Goal: Task Accomplishment & Management: Manage account settings

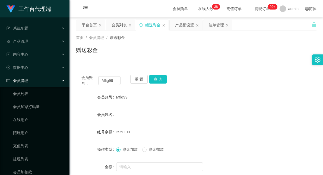
click at [121, 27] on div "会员列表" at bounding box center [119, 25] width 15 height 10
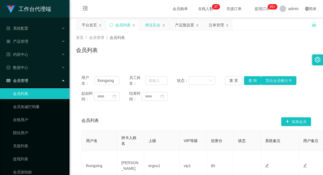
click at [150, 26] on div "赠送彩金" at bounding box center [152, 25] width 15 height 10
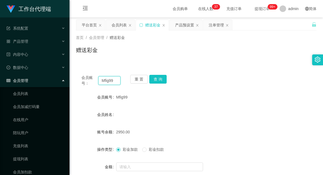
click at [105, 81] on input "Mfig99" at bounding box center [109, 80] width 22 height 9
paste input "96162277"
type input "96162277"
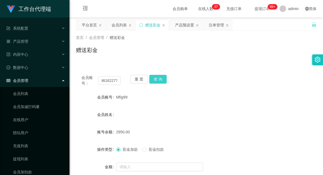
click at [156, 77] on button "查 询" at bounding box center [157, 79] width 17 height 9
click at [167, 135] on div "3700.00" at bounding box center [186, 131] width 140 height 11
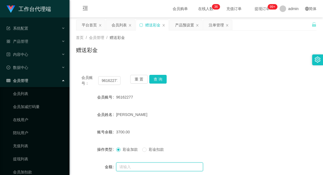
click at [132, 167] on input "text" at bounding box center [159, 166] width 87 height 9
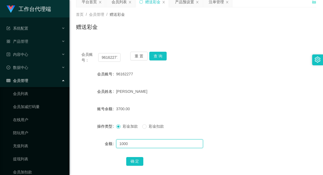
scroll to position [30, 0]
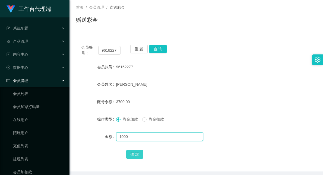
type input "1000"
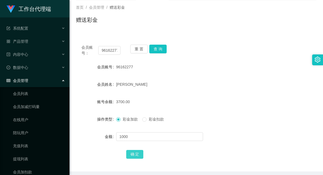
click at [132, 151] on button "确 定" at bounding box center [134, 154] width 17 height 9
click at [215, 97] on div "3700.00" at bounding box center [186, 101] width 140 height 11
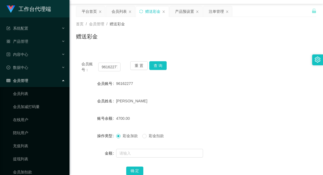
scroll to position [0, 0]
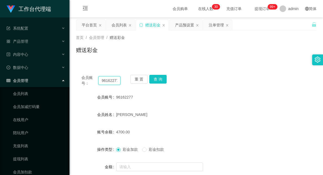
click at [105, 80] on input "96162277" at bounding box center [109, 80] width 22 height 9
paste input "Mfig99"
type input "Mfig99"
click at [158, 80] on button "查 询" at bounding box center [157, 79] width 17 height 9
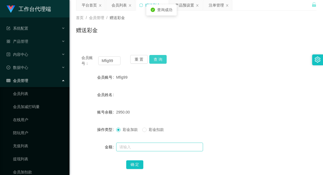
scroll to position [52, 0]
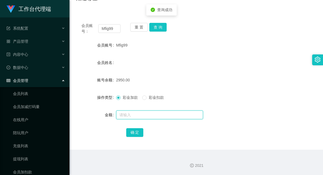
click at [139, 115] on input "text" at bounding box center [159, 114] width 87 height 9
type input "4000"
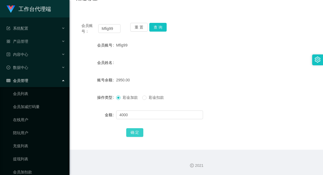
click at [134, 132] on button "确 定" at bounding box center [134, 132] width 17 height 9
click at [223, 56] on form "会员账号 Mfig99 会员姓名 账号余额 6950.00 操作类型 彩金加款 彩金扣款 金额 确 定" at bounding box center [196, 89] width 240 height 98
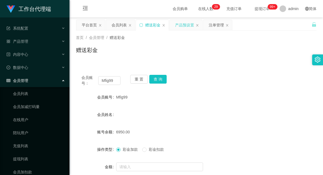
click at [183, 25] on div "产品预设置" at bounding box center [184, 25] width 19 height 10
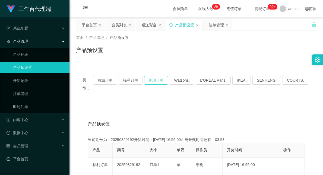
click at [161, 80] on button "兑现订单" at bounding box center [156, 80] width 24 height 9
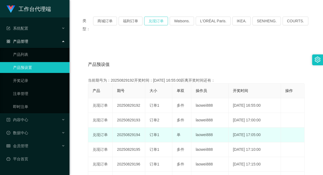
scroll to position [60, 0]
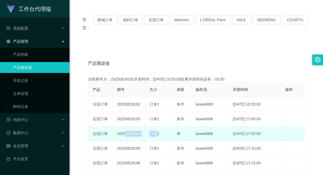
drag, startPoint x: 154, startPoint y: 128, endPoint x: 123, endPoint y: 124, distance: 31.4
click at [123, 126] on tr "兑现订单 20250829194 订单1 单 laowei888 [DATE] 17:05:00 编 辑 限制投注" at bounding box center [196, 133] width 216 height 15
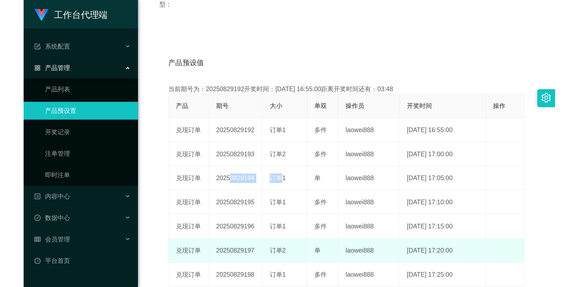
scroll to position [90, 0]
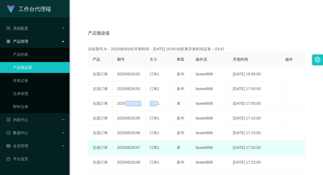
drag, startPoint x: 166, startPoint y: 141, endPoint x: 120, endPoint y: 138, distance: 45.4
click at [120, 140] on tr "兑现订单 20250829197 订单2 单 laowei888 [DATE] 17:20:00 编 辑 限制投注" at bounding box center [196, 147] width 216 height 15
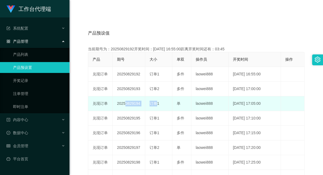
drag, startPoint x: 182, startPoint y: 94, endPoint x: 113, endPoint y: 93, distance: 68.9
click at [113, 96] on tr "兑现订单 20250829194 订单1 单 laowei888 [DATE] 17:05:00 编 辑 限制投注" at bounding box center [196, 103] width 216 height 15
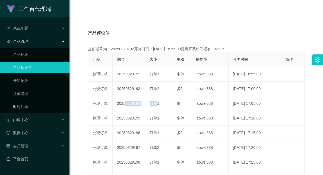
scroll to position [58, 0]
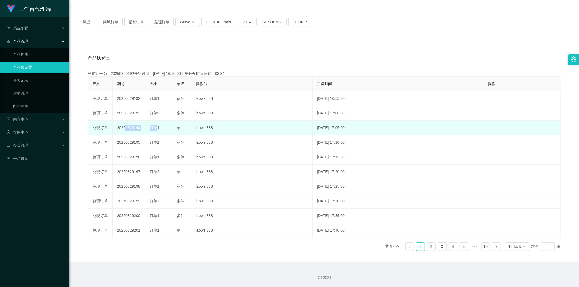
click at [172, 127] on td "单" at bounding box center [181, 128] width 19 height 15
click at [178, 124] on td "单" at bounding box center [181, 128] width 19 height 15
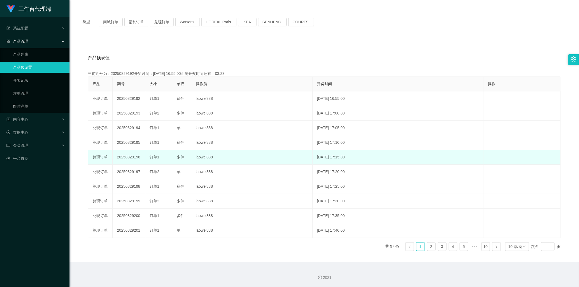
drag, startPoint x: 179, startPoint y: 128, endPoint x: 184, endPoint y: 158, distance: 30.6
click at [184, 158] on tbody "兑现订单 20250829192 订单1 多件 laowei888 [DATE] 16:55:00 编 辑 限制投注 兑现订单 20250829193 订单2…" at bounding box center [324, 164] width 472 height 147
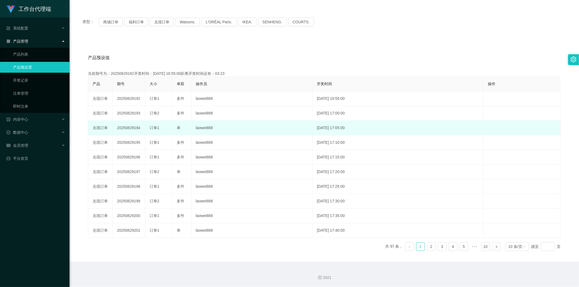
click at [180, 136] on td "多件" at bounding box center [181, 142] width 19 height 15
click at [177, 126] on span "单" at bounding box center [179, 128] width 4 height 4
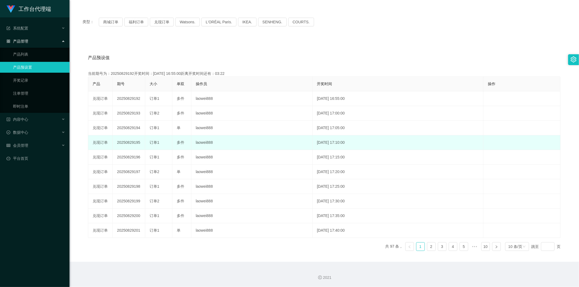
drag, startPoint x: 177, startPoint y: 126, endPoint x: 185, endPoint y: 150, distance: 25.0
click at [185, 150] on tbody "兑现订单 20250829192 订单1 多件 laowei888 [DATE] 16:55:00 编 辑 限制投注 兑现订单 20250829193 订单2…" at bounding box center [324, 164] width 472 height 147
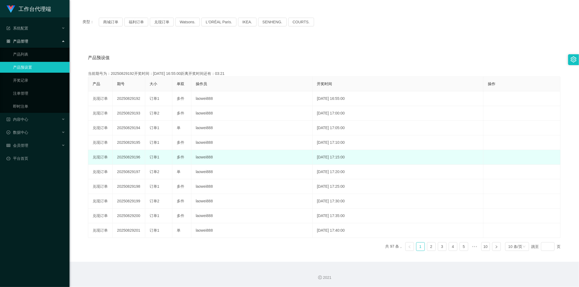
click at [179, 156] on span "多件" at bounding box center [181, 157] width 8 height 4
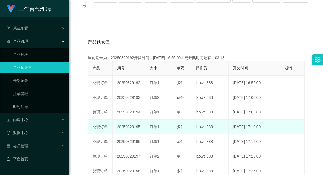
scroll to position [88, 0]
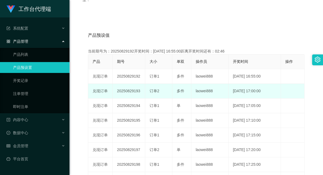
drag, startPoint x: 185, startPoint y: 81, endPoint x: 178, endPoint y: 80, distance: 7.3
click at [178, 88] on div "多件" at bounding box center [182, 91] width 10 height 6
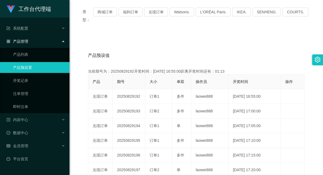
scroll to position [28, 0]
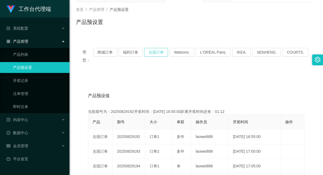
click at [163, 51] on button "兑现订单" at bounding box center [156, 52] width 24 height 9
click at [112, 51] on button "商城订单" at bounding box center [105, 52] width 24 height 9
click at [161, 54] on button "兑现订单" at bounding box center [156, 52] width 24 height 9
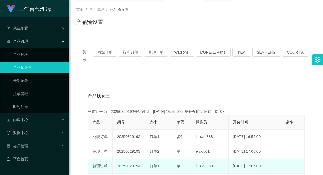
drag, startPoint x: 134, startPoint y: 144, endPoint x: 170, endPoint y: 158, distance: 38.3
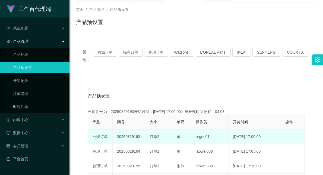
click at [132, 129] on td "20250829193" at bounding box center [129, 136] width 33 height 15
drag, startPoint x: 148, startPoint y: 127, endPoint x: 185, endPoint y: 125, distance: 36.4
click at [185, 129] on tr "兑现订单 20250829193 订单2 单 ergou01 [DATE] 17:00:00 编 辑 限制投注" at bounding box center [196, 136] width 216 height 15
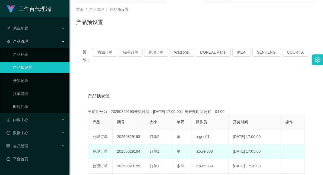
click at [155, 144] on td "订单1" at bounding box center [158, 151] width 27 height 15
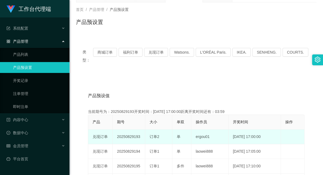
click at [151, 134] on div "订单2" at bounding box center [159, 137] width 18 height 6
drag, startPoint x: 150, startPoint y: 129, endPoint x: 181, endPoint y: 129, distance: 30.7
click at [181, 129] on tr "兑现订单 20250829193 订单2 单 ergou01 [DATE] 17:00:00 编 辑 限制投注" at bounding box center [196, 136] width 216 height 15
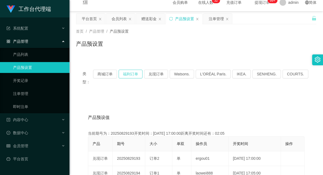
scroll to position [0, 0]
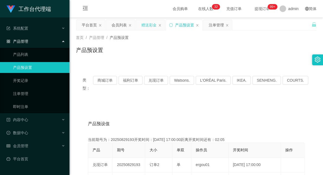
click at [148, 24] on div "赠送彩金" at bounding box center [148, 25] width 15 height 10
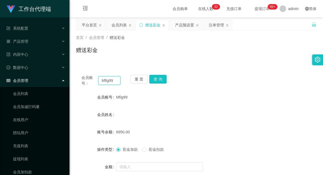
click at [107, 79] on input "Mfig99" at bounding box center [109, 80] width 22 height 9
click at [157, 77] on button "查 询" at bounding box center [157, 79] width 17 height 9
click at [219, 23] on div "注单管理" at bounding box center [216, 25] width 15 height 10
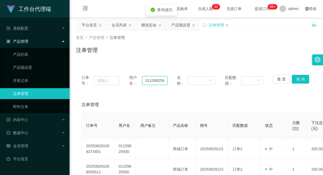
click at [150, 80] on input "01159825930" at bounding box center [154, 80] width 25 height 9
paste input "Mfig99"
type input "Mfig99"
click at [299, 76] on button "查 询" at bounding box center [300, 79] width 17 height 9
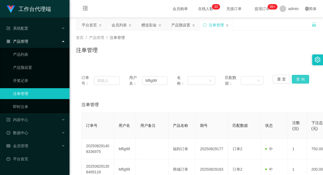
click at [297, 79] on button "查 询" at bounding box center [300, 79] width 17 height 9
click at [295, 80] on button "查 询" at bounding box center [300, 79] width 17 height 9
drag, startPoint x: 283, startPoint y: 91, endPoint x: 285, endPoint y: 88, distance: 4.0
click at [283, 91] on div "订单号： 用户名： Mfig99 名称： 匹配数据： 重 置 查 询 注单管理 订单号 用户名 用户备注 产品名称 期号 匹配数据 状态 注数(注) 下注总额…" at bounding box center [196, 163] width 240 height 188
click at [298, 79] on button "查 询" at bounding box center [300, 79] width 17 height 9
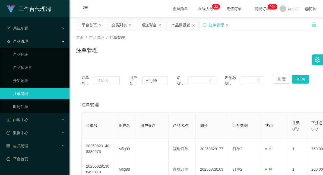
click at [283, 93] on div "订单号： 用户名： Mfig99 名称： 匹配数据： 重 置 查 询 注单管理 订单号 用户名 用户备注 产品名称 期号 匹配数据 状态 注数(注) 下注总额…" at bounding box center [196, 163] width 240 height 188
click at [298, 78] on button "查 询" at bounding box center [300, 79] width 17 height 9
click at [297, 79] on button "查 询" at bounding box center [300, 79] width 17 height 9
click at [299, 79] on button "查 询" at bounding box center [300, 79] width 17 height 9
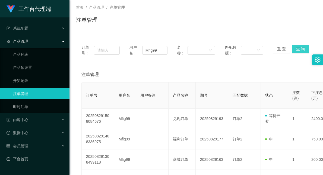
click at [296, 47] on button "查 询" at bounding box center [300, 49] width 17 height 9
click at [298, 50] on button "查 询" at bounding box center [300, 49] width 17 height 9
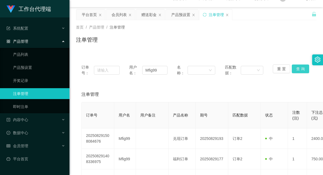
scroll to position [0, 0]
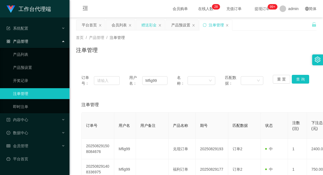
click at [147, 27] on div "赠送彩金" at bounding box center [148, 25] width 15 height 10
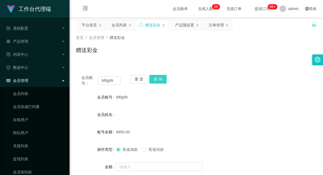
click at [160, 80] on button "查 询" at bounding box center [157, 79] width 17 height 9
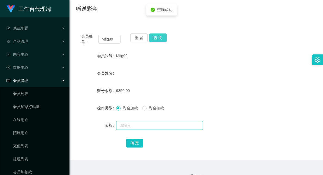
scroll to position [52, 0]
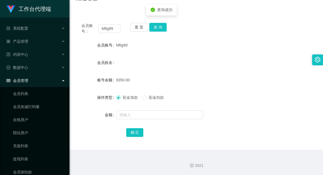
click at [154, 98] on span "彩金扣款" at bounding box center [157, 97] width 20 height 4
click at [147, 117] on input "text" at bounding box center [159, 114] width 87 height 9
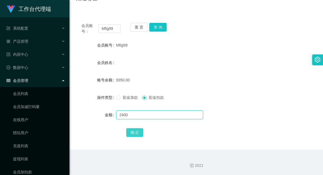
type input "2400"
click at [137, 129] on button "确 定" at bounding box center [134, 132] width 17 height 9
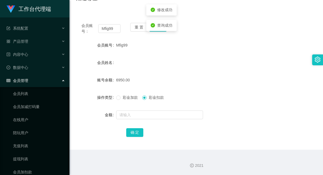
click at [232, 92] on div "彩金加款 彩金扣款" at bounding box center [186, 97] width 140 height 11
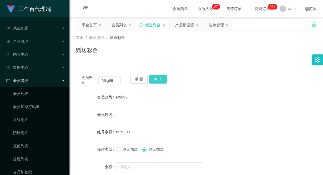
click at [160, 79] on button "查 询" at bounding box center [157, 79] width 17 height 9
click at [215, 23] on div "注单管理" at bounding box center [216, 25] width 15 height 10
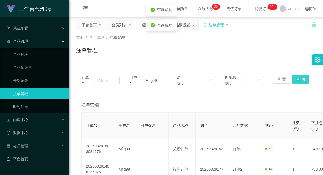
click at [298, 78] on button "查 询" at bounding box center [300, 79] width 17 height 9
click at [151, 22] on div "赠送彩金" at bounding box center [148, 25] width 15 height 10
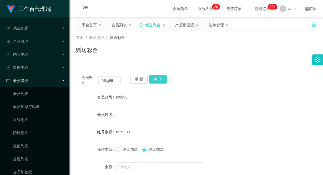
click at [156, 76] on button "查 询" at bounding box center [157, 79] width 17 height 9
click at [216, 26] on div "注单管理" at bounding box center [216, 25] width 15 height 10
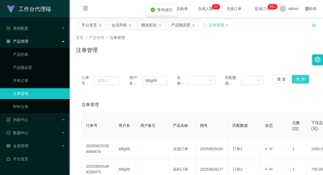
click at [299, 80] on button "查 询" at bounding box center [300, 79] width 17 height 9
click at [147, 23] on div "赠送彩金" at bounding box center [148, 25] width 15 height 10
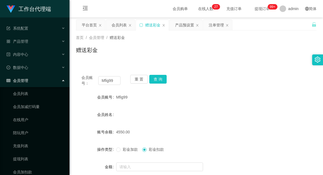
click at [120, 151] on span "彩金加款" at bounding box center [130, 149] width 20 height 4
click at [134, 166] on input "text" at bounding box center [159, 166] width 87 height 9
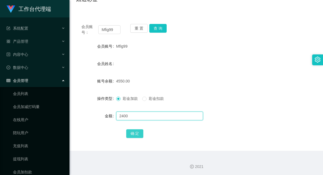
scroll to position [52, 0]
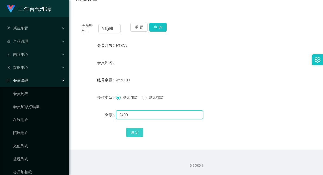
type input "2400"
click at [139, 131] on button "确 定" at bounding box center [134, 132] width 17 height 9
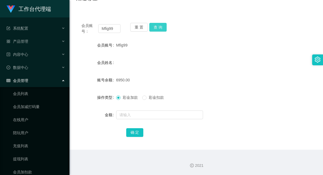
click at [161, 27] on button "查 询" at bounding box center [157, 27] width 17 height 9
click at [161, 27] on div "查询成功" at bounding box center [161, 25] width 30 height 11
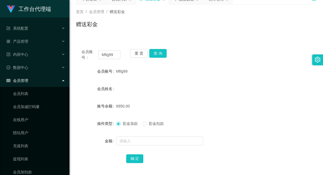
scroll to position [0, 0]
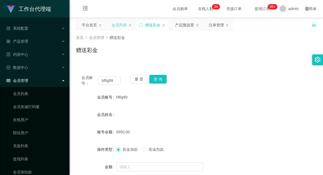
click at [118, 24] on div "会员列表" at bounding box center [119, 25] width 15 height 10
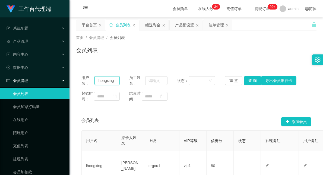
click at [107, 82] on input "lhongxing" at bounding box center [106, 80] width 25 height 9
paste input "Mfig99"
type input "Mfig99"
click at [251, 79] on button "查 询" at bounding box center [252, 80] width 17 height 9
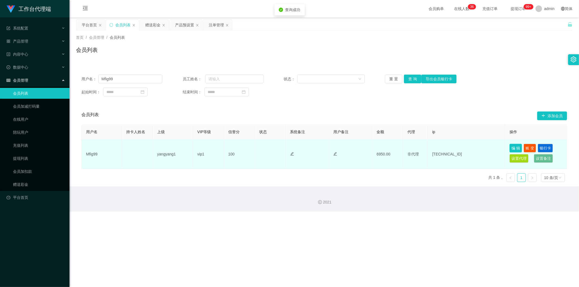
click at [323, 150] on button "编 辑" at bounding box center [515, 148] width 12 height 9
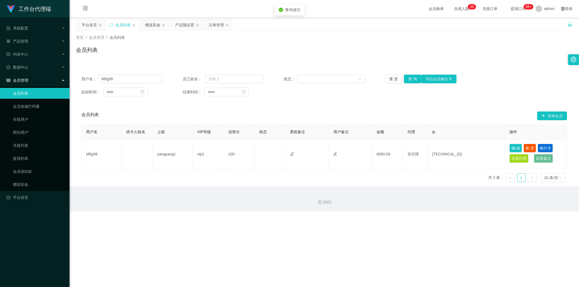
type input "Mfig99"
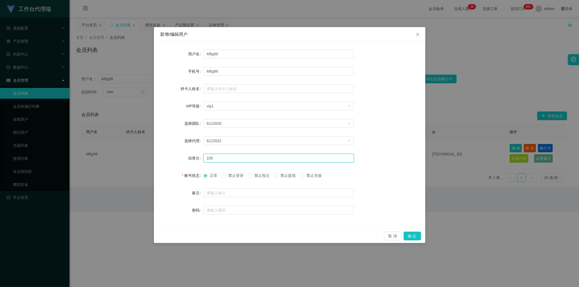
drag, startPoint x: 214, startPoint y: 160, endPoint x: 203, endPoint y: 158, distance: 11.2
click at [203, 158] on div "信誉分 100" at bounding box center [289, 158] width 258 height 11
type input "80"
click at [323, 174] on button "确 定" at bounding box center [412, 236] width 17 height 9
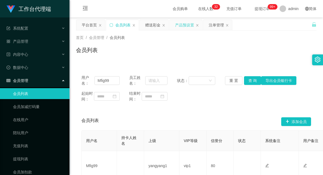
click at [185, 28] on div "产品预设置" at bounding box center [184, 25] width 19 height 10
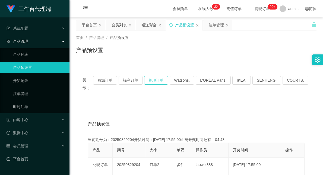
click at [160, 77] on button "兑现订单" at bounding box center [156, 80] width 24 height 9
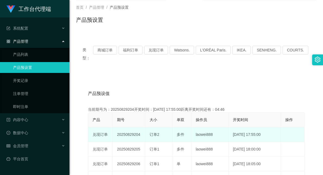
drag, startPoint x: 133, startPoint y: 126, endPoint x: 189, endPoint y: 124, distance: 55.7
click at [189, 127] on tr "兑现订单 20250829204 订单2 多件 laowei888 [DATE] 17:55:00 编 辑 限制投注" at bounding box center [196, 134] width 216 height 15
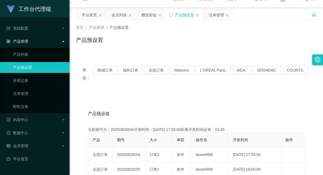
scroll to position [0, 0]
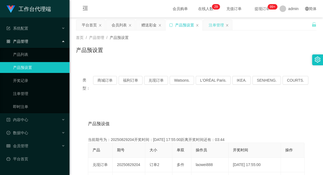
click at [212, 25] on div "注单管理" at bounding box center [216, 25] width 15 height 10
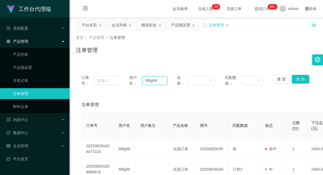
drag, startPoint x: 159, startPoint y: 80, endPoint x: 132, endPoint y: 82, distance: 27.5
click at [132, 82] on div "用户名： Mfig99" at bounding box center [148, 80] width 38 height 11
paste input "96162277"
type input "96162277"
click at [294, 77] on button "查 询" at bounding box center [300, 79] width 17 height 9
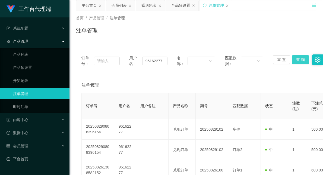
scroll to position [30, 0]
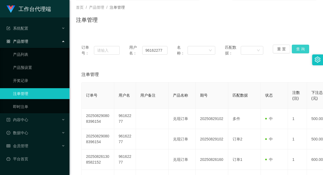
click at [297, 47] on button "查 询" at bounding box center [300, 49] width 17 height 9
click at [218, 14] on div "首页 / 产品管理 / 注单管理 / 注单管理" at bounding box center [196, 17] width 240 height 24
click at [297, 47] on button "查 询" at bounding box center [300, 49] width 17 height 9
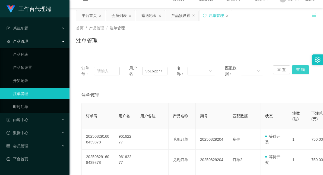
scroll to position [0, 0]
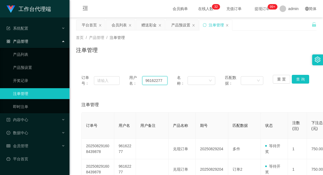
click at [153, 78] on input "96162277" at bounding box center [154, 80] width 25 height 9
click at [303, 79] on button "查 询" at bounding box center [300, 79] width 17 height 9
click at [204, 56] on div "注单管理" at bounding box center [196, 52] width 240 height 12
click at [147, 28] on div "赠送彩金" at bounding box center [148, 25] width 15 height 10
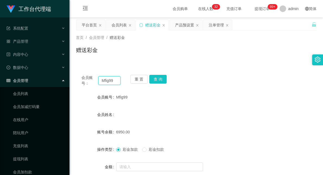
click at [110, 78] on input "Mfig99" at bounding box center [109, 80] width 22 height 9
paste input "96162277"
click at [160, 81] on button "查 询" at bounding box center [157, 79] width 17 height 9
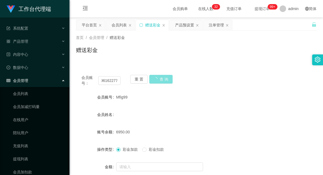
scroll to position [0, 0]
drag, startPoint x: 214, startPoint y: 83, endPoint x: 221, endPoint y: 75, distance: 11.3
click at [214, 83] on div "会员账号： 96162277 重 置 查 询" at bounding box center [196, 80] width 240 height 11
click at [160, 73] on div "会员账号： 96162277 重 置 查 询 会员账号 96162277 会员姓名 [PERSON_NAME] Yee 账号余额 6200.00 操作类型 彩…" at bounding box center [196, 135] width 240 height 132
click at [160, 75] on button "查 询" at bounding box center [157, 79] width 17 height 9
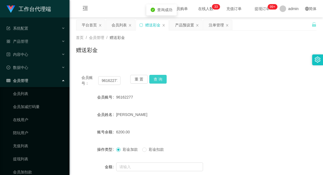
click at [160, 78] on button "查 询" at bounding box center [157, 79] width 17 height 9
click at [109, 79] on input "96162277" at bounding box center [109, 80] width 22 height 9
paste input "Weih213"
type input "Weih213"
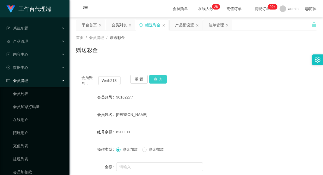
click at [158, 78] on button "查 询" at bounding box center [157, 79] width 17 height 9
click at [159, 77] on button "查 询" at bounding box center [157, 79] width 17 height 9
click at [216, 28] on div "注单管理" at bounding box center [216, 25] width 15 height 10
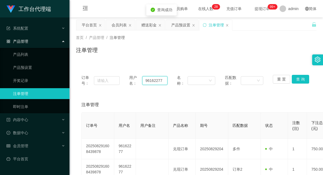
click at [150, 81] on input "96162277" at bounding box center [154, 80] width 25 height 9
paste input "Weih213"
type input "Weih213"
click at [299, 77] on button "查 询" at bounding box center [300, 79] width 17 height 9
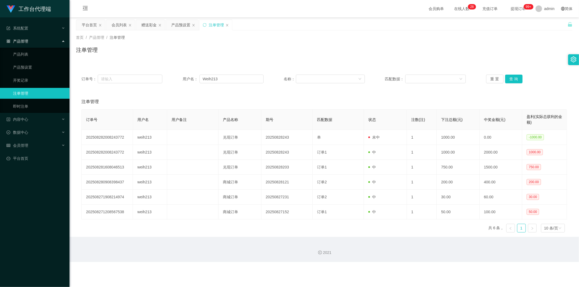
drag, startPoint x: 116, startPoint y: 25, endPoint x: 126, endPoint y: 33, distance: 12.4
click at [116, 25] on div "会员列表" at bounding box center [119, 25] width 15 height 10
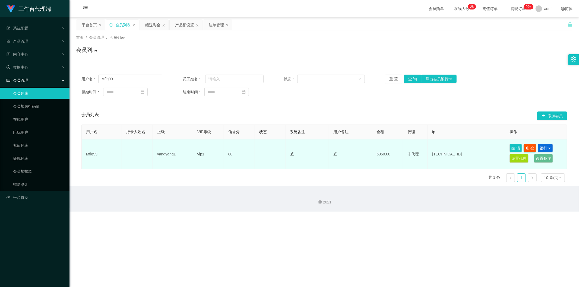
click at [323, 147] on button "账 变" at bounding box center [530, 148] width 12 height 9
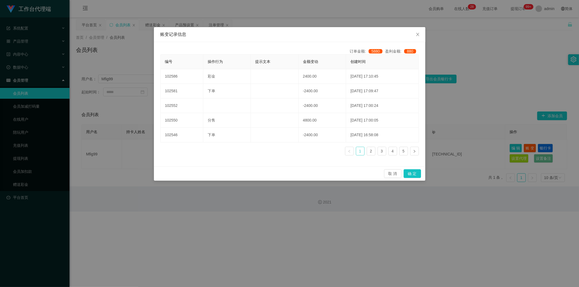
click at [323, 150] on link "1" at bounding box center [360, 151] width 8 height 8
drag, startPoint x: 403, startPoint y: 151, endPoint x: 419, endPoint y: 130, distance: 26.6
click at [323, 152] on link "5" at bounding box center [403, 151] width 8 height 8
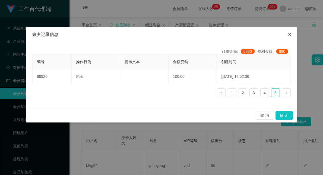
click at [289, 33] on icon "图标: close" at bounding box center [289, 34] width 4 height 4
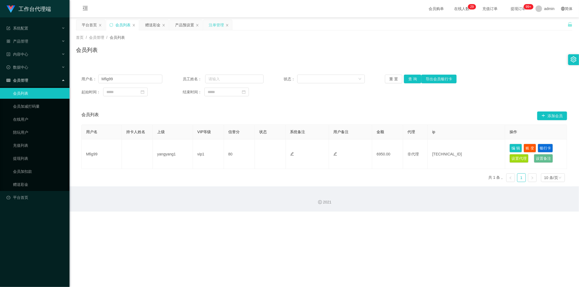
click at [219, 25] on div "注单管理" at bounding box center [216, 25] width 15 height 10
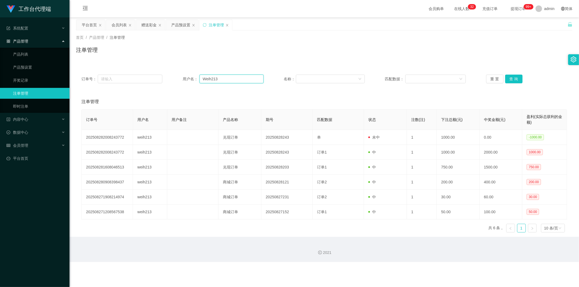
drag, startPoint x: 225, startPoint y: 80, endPoint x: 175, endPoint y: 78, distance: 50.3
click at [175, 78] on div "订单号： 用户名： Weih213 名称： 匹配数据： 重 置 查 询" at bounding box center [324, 79] width 486 height 9
click at [45, 29] on div "系统配置" at bounding box center [34, 28] width 69 height 11
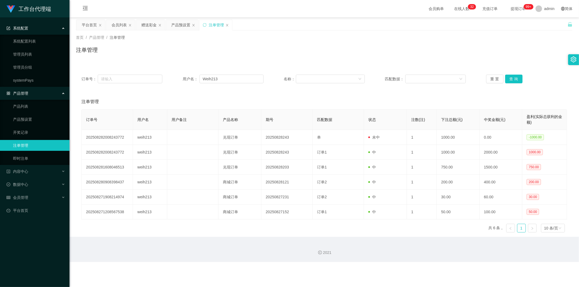
click at [39, 28] on div "系统配置" at bounding box center [34, 28] width 69 height 11
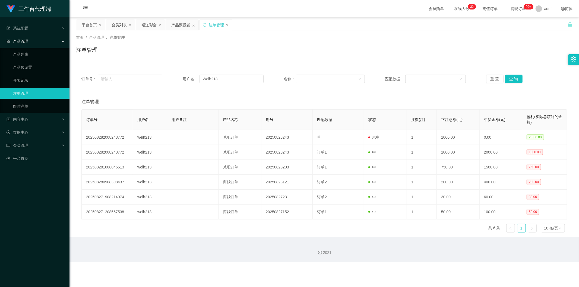
click at [35, 42] on div "产品管理" at bounding box center [34, 41] width 69 height 11
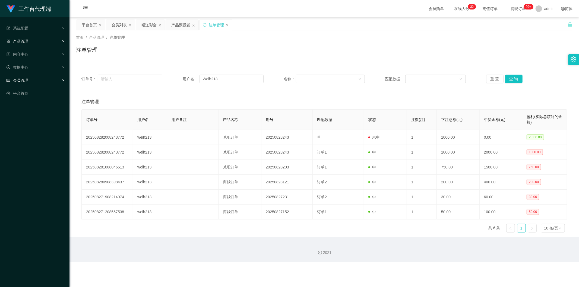
click at [28, 80] on span "会员管理" at bounding box center [18, 80] width 22 height 4
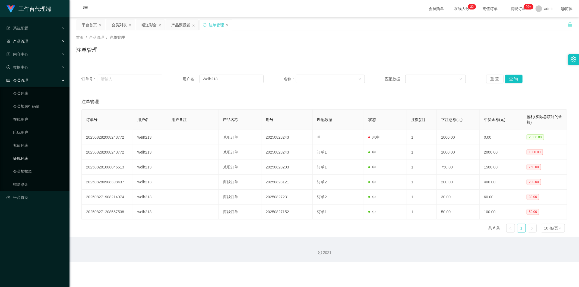
click at [23, 160] on link "提现列表" at bounding box center [39, 158] width 52 height 11
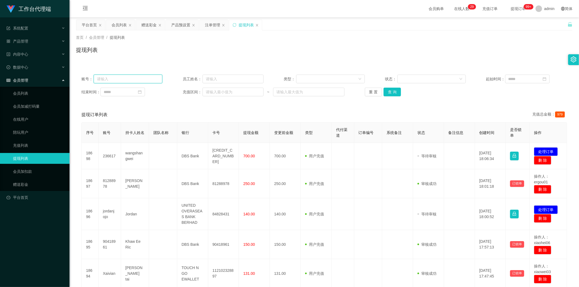
click at [110, 80] on input "text" at bounding box center [128, 79] width 69 height 9
click at [220, 80] on input "text" at bounding box center [232, 79] width 61 height 9
paste input "Weih213"
type input "Weih213"
click at [176, 79] on div "账号： 员工姓名： Weih213 类型： 状态： 起始时间：" at bounding box center [324, 79] width 486 height 9
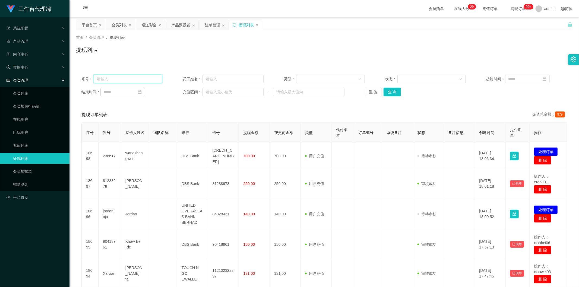
click at [134, 80] on input "text" at bounding box center [128, 79] width 69 height 9
paste input "Weih213"
type input "Weih213"
click at [323, 91] on button "查 询" at bounding box center [391, 92] width 17 height 9
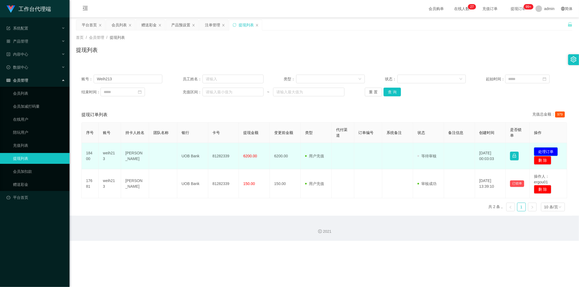
click at [323, 150] on button "处理订单" at bounding box center [546, 151] width 24 height 9
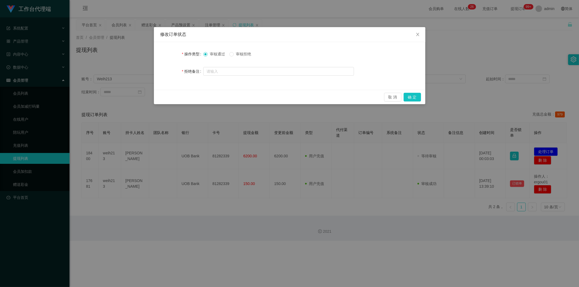
click at [235, 53] on span "审核拒绝" at bounding box center [244, 54] width 20 height 4
click at [323, 97] on button "确 定" at bounding box center [412, 97] width 17 height 9
